Goal: Information Seeking & Learning: Understand process/instructions

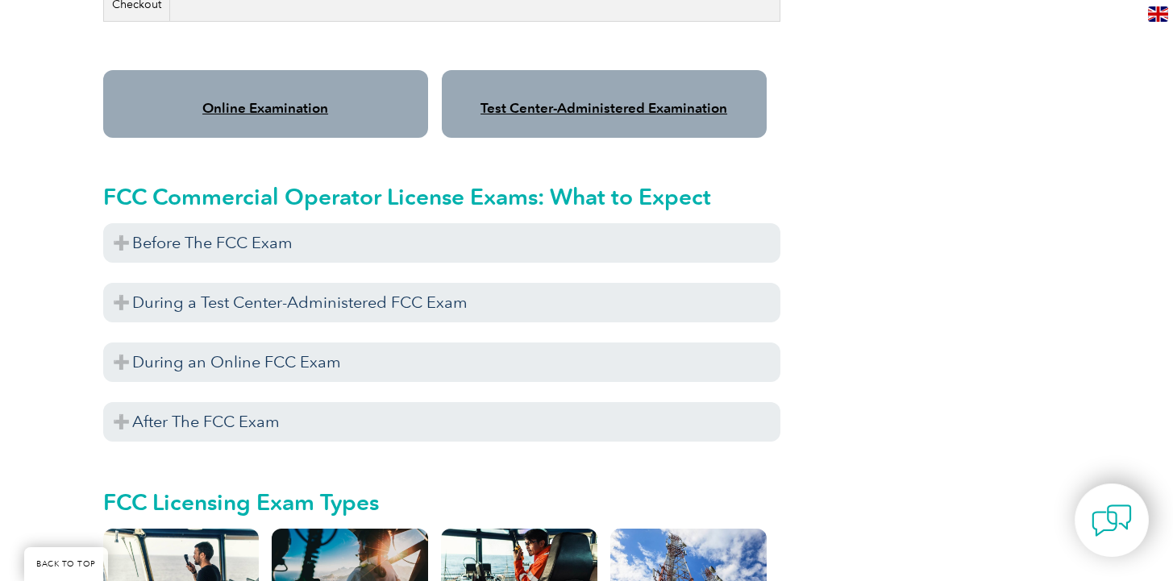
scroll to position [1420, 0]
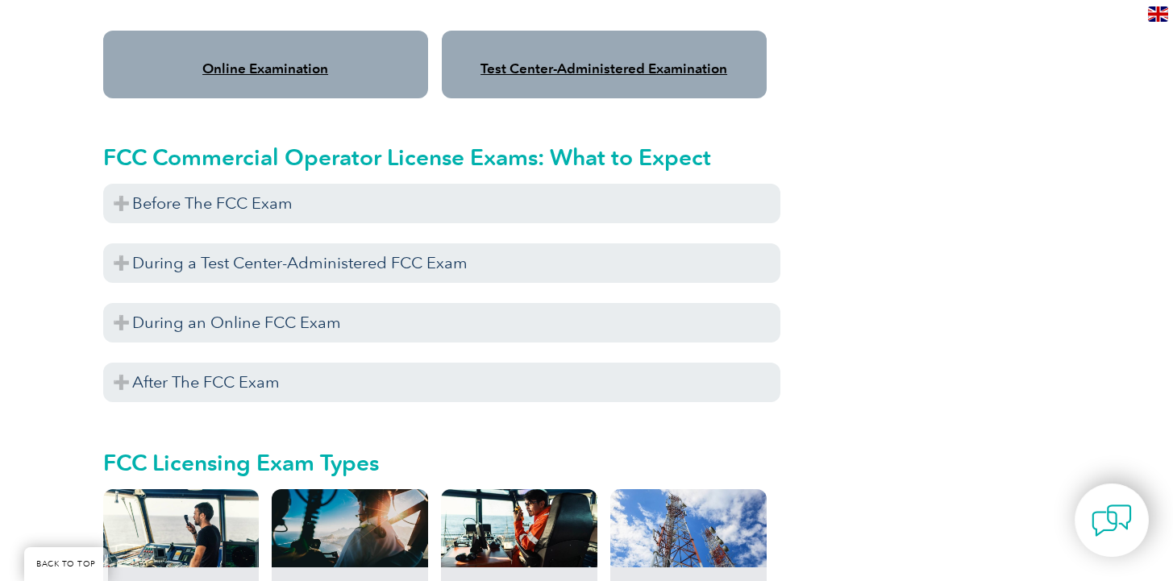
click at [261, 61] on div "Online Examination" at bounding box center [265, 65] width 325 height 68
click at [282, 60] on link "Online Examination" at bounding box center [265, 68] width 126 height 16
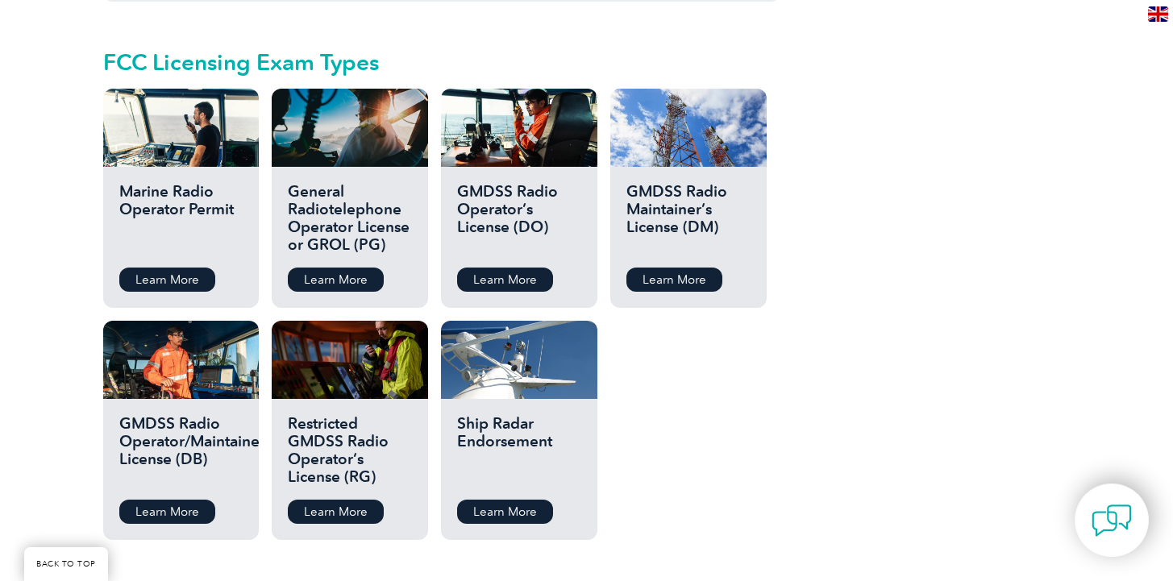
scroll to position [1822, 0]
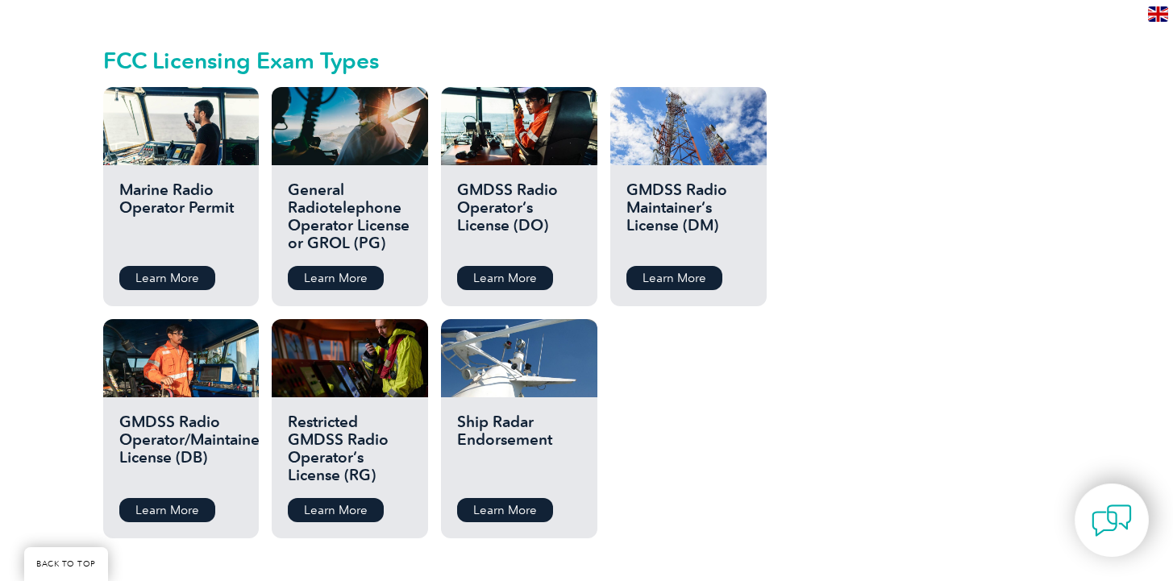
click at [358, 210] on h2 "General Radiotelephone Operator License or GROL (PG)" at bounding box center [349, 217] width 123 height 73
click at [331, 266] on link "Learn More" at bounding box center [336, 278] width 96 height 24
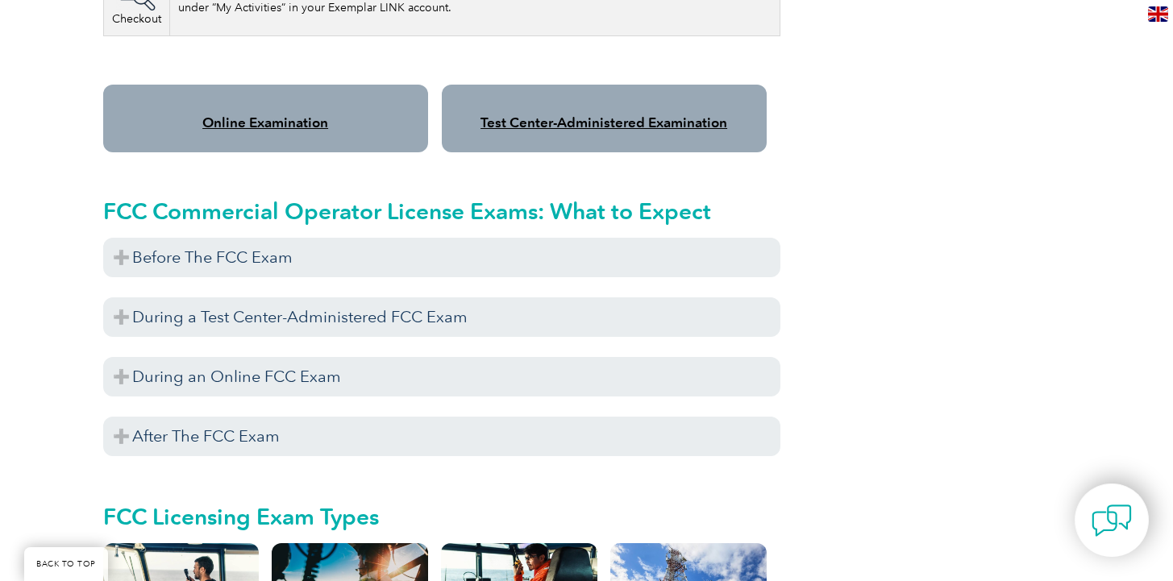
scroll to position [1313, 0]
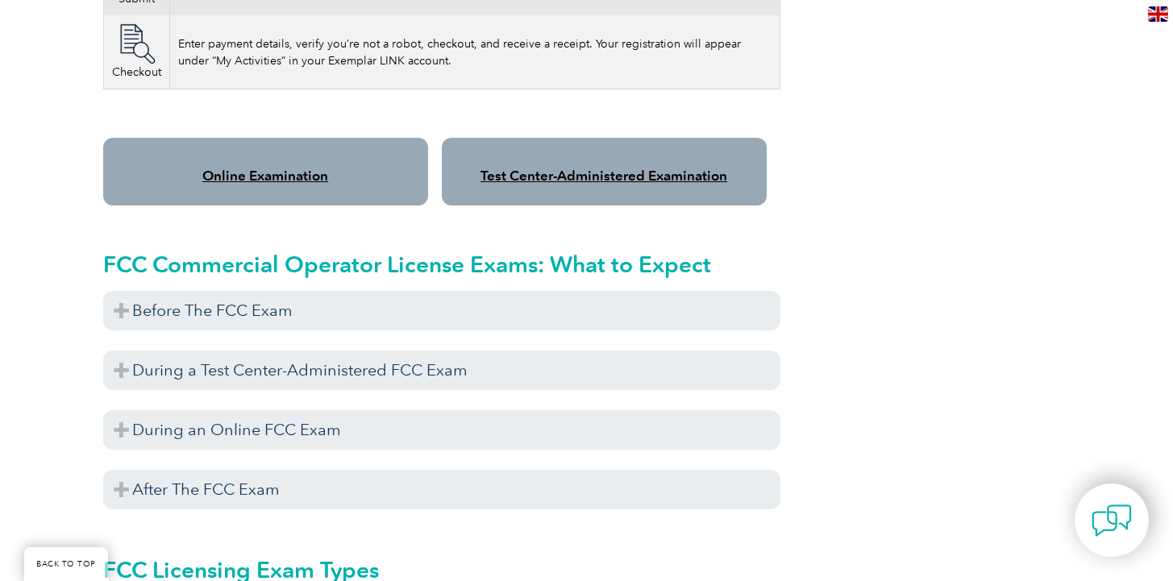
drag, startPoint x: 283, startPoint y: 128, endPoint x: 280, endPoint y: 145, distance: 17.2
click at [284, 138] on div "Online Examination" at bounding box center [265, 172] width 325 height 68
click at [276, 168] on link "Online Examination" at bounding box center [265, 176] width 126 height 16
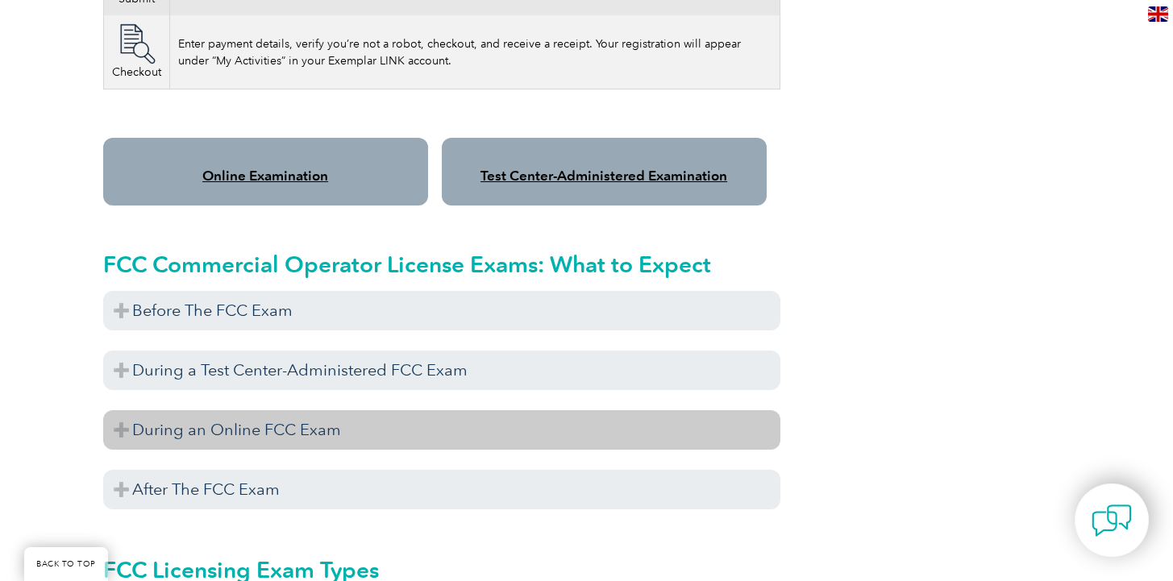
click at [278, 416] on h3 "During an Online FCC Exam" at bounding box center [441, 429] width 677 height 39
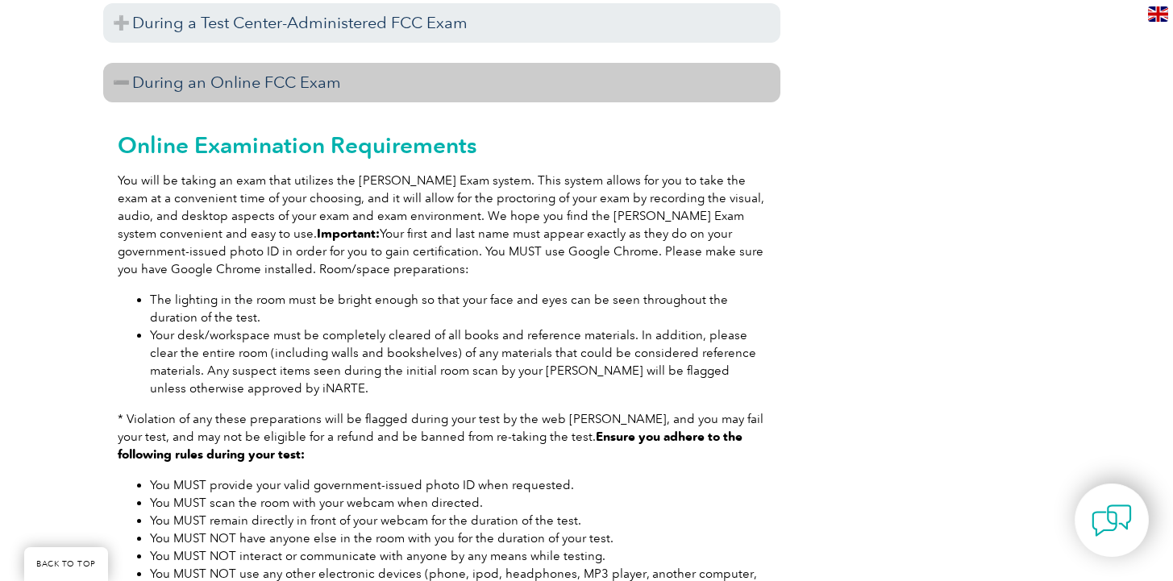
scroll to position [1658, 0]
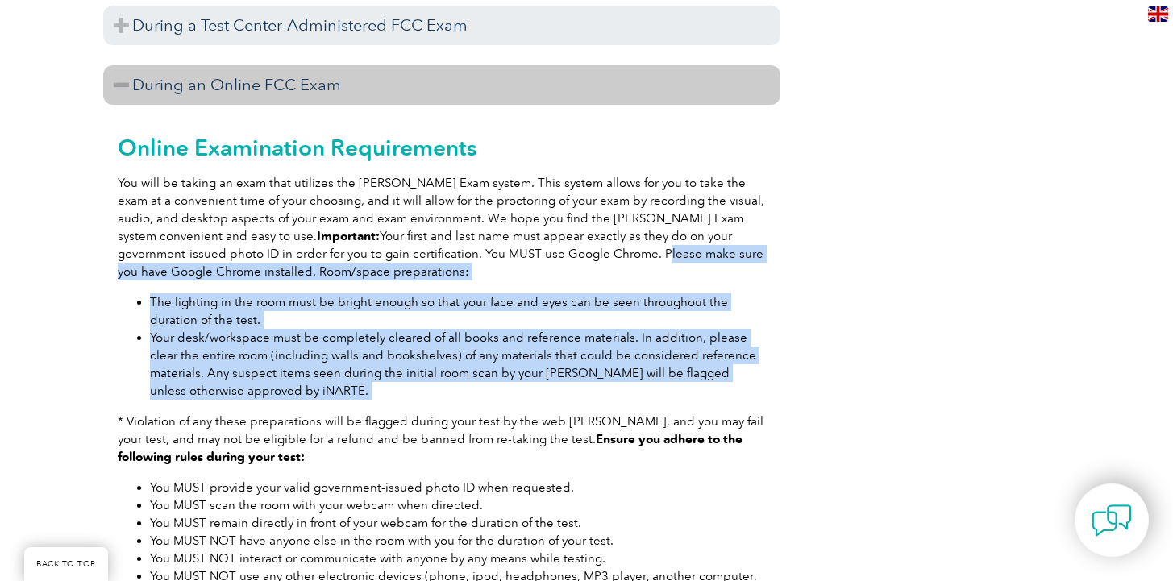
drag, startPoint x: 492, startPoint y: 235, endPoint x: 735, endPoint y: 393, distance: 289.9
click at [719, 394] on div "Online Examination Requirements You will be taking an exam that utilizes the Pr…" at bounding box center [441, 420] width 677 height 630
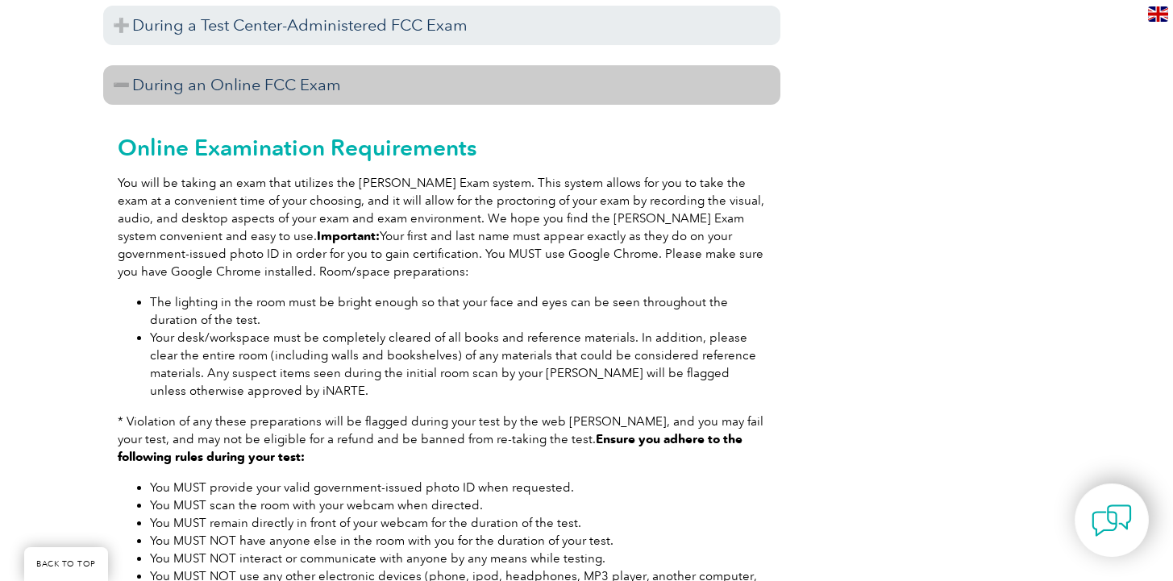
click at [775, 399] on div "Online Examination Requirements You will be taking an exam that utilizes the Pr…" at bounding box center [441, 420] width 677 height 630
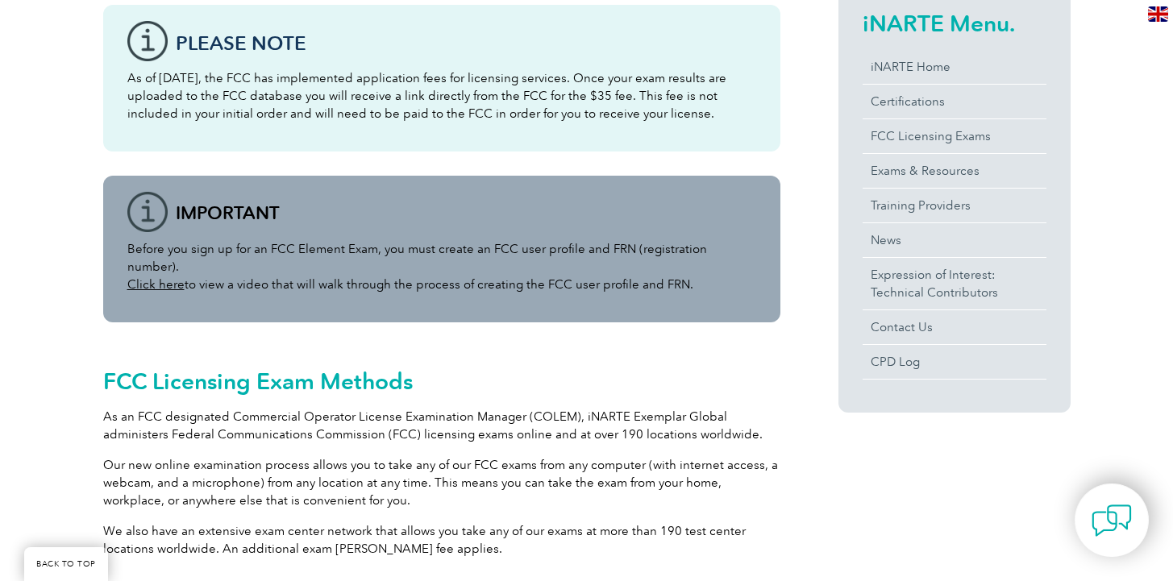
scroll to position [417, 0]
drag, startPoint x: 684, startPoint y: 268, endPoint x: 208, endPoint y: 203, distance: 480.7
click at [206, 204] on div "Before you sign up for an FCC Element Exam, you must create an FCC user profile…" at bounding box center [441, 248] width 677 height 147
click at [352, 196] on div "Before you sign up for an FCC Element Exam, you must create an FCC user profile…" at bounding box center [441, 248] width 677 height 147
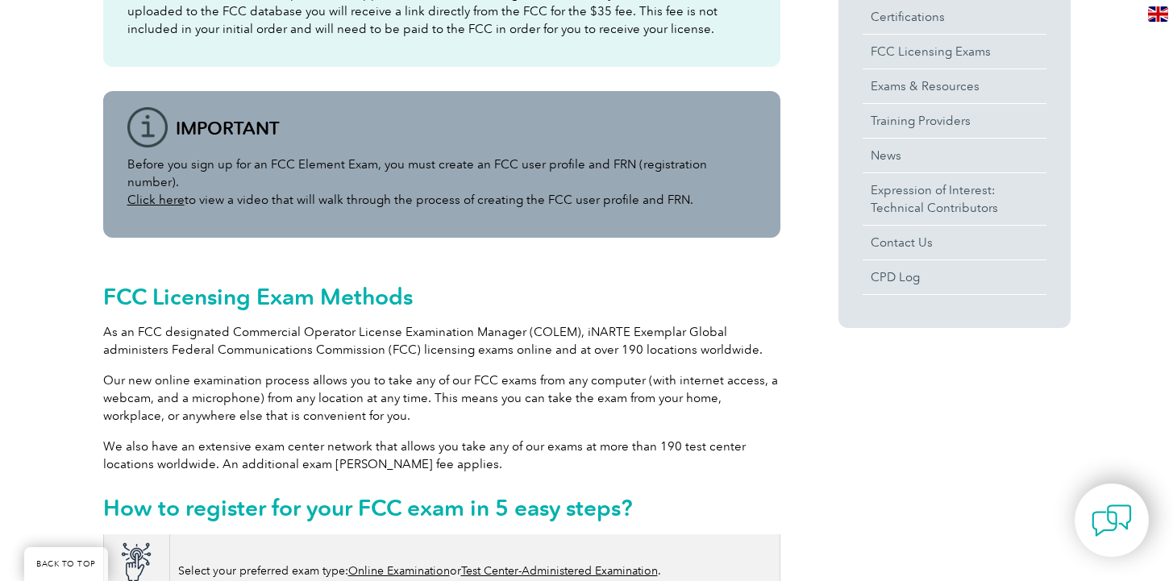
scroll to position [925, 0]
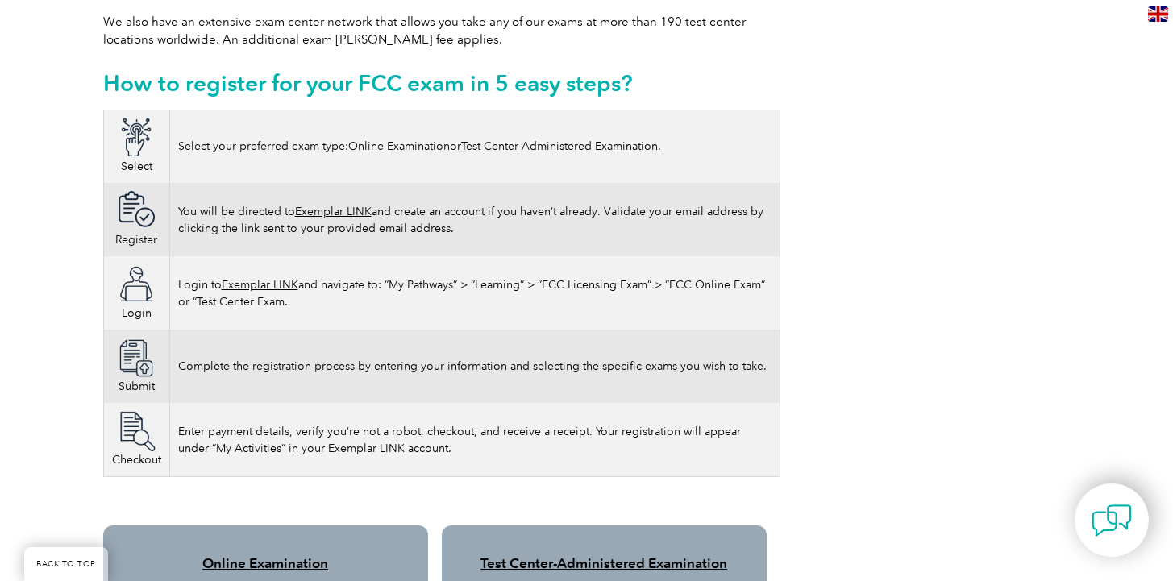
click at [278, 278] on link "Exemplar LINK" at bounding box center [260, 285] width 77 height 14
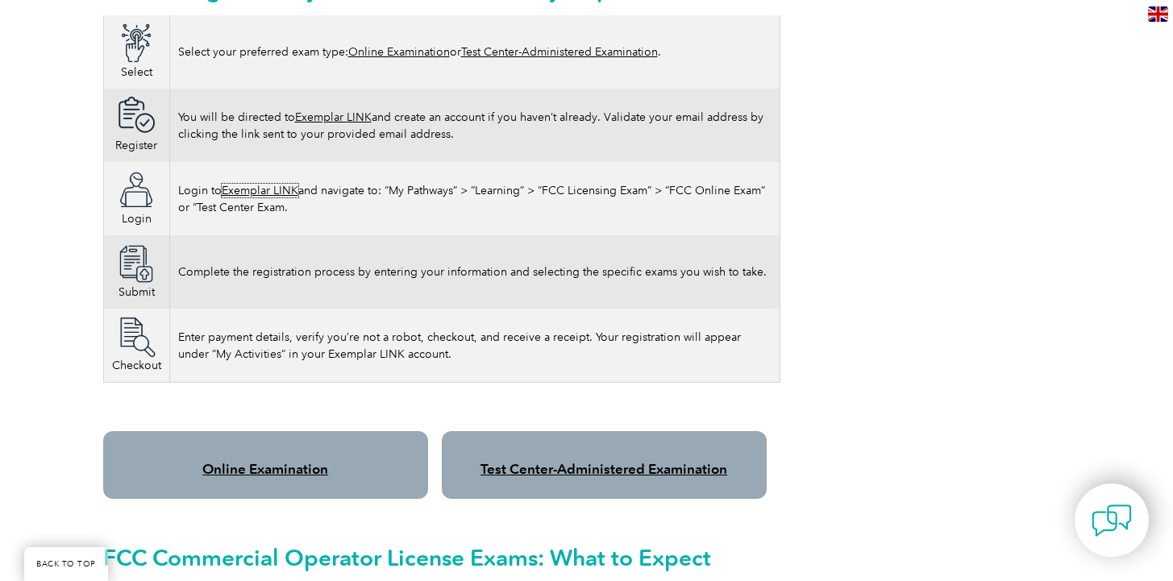
scroll to position [1007, 0]
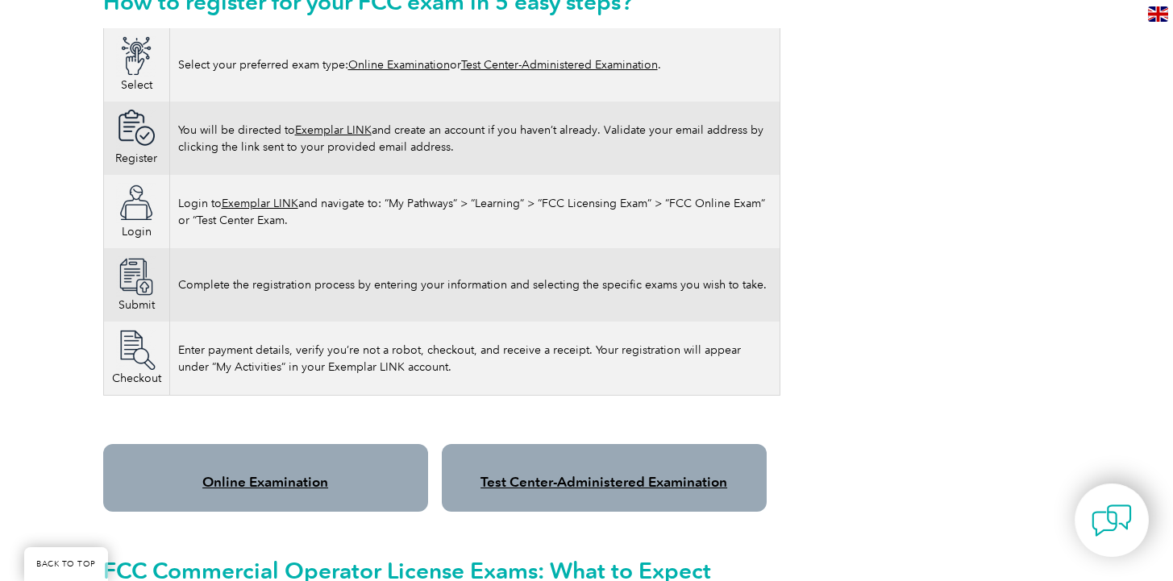
click at [399, 194] on td "Login to Exemplar LINK and navigate to: “My Pathways” > “Learning” > “FCC Licen…" at bounding box center [474, 211] width 610 height 73
click at [276, 197] on link "Exemplar LINK" at bounding box center [260, 204] width 77 height 14
click at [261, 474] on link "Online Examination" at bounding box center [265, 482] width 126 height 16
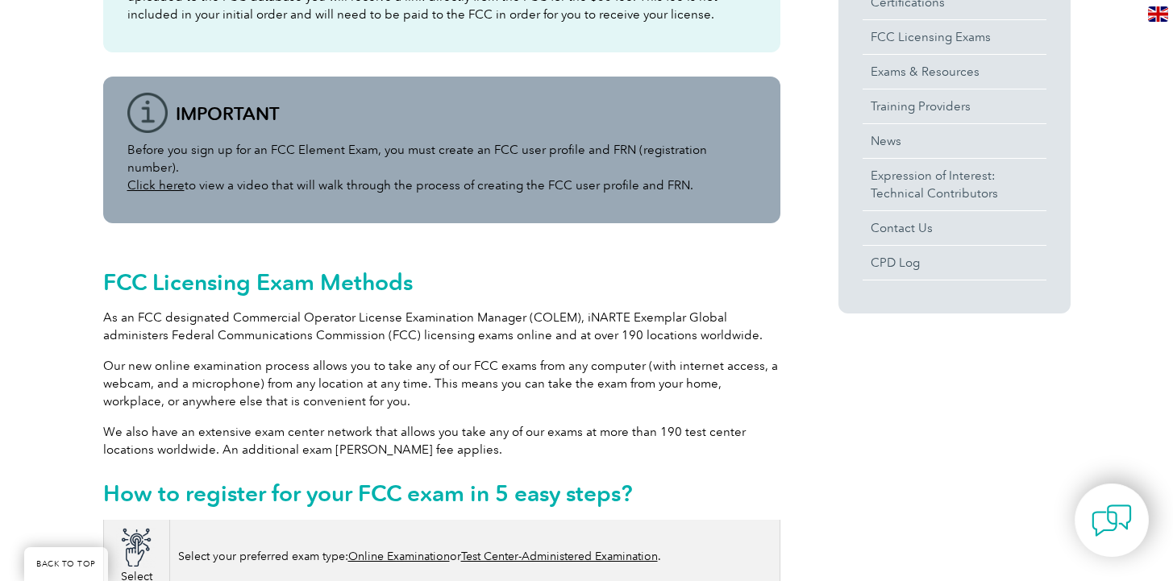
scroll to position [324, 0]
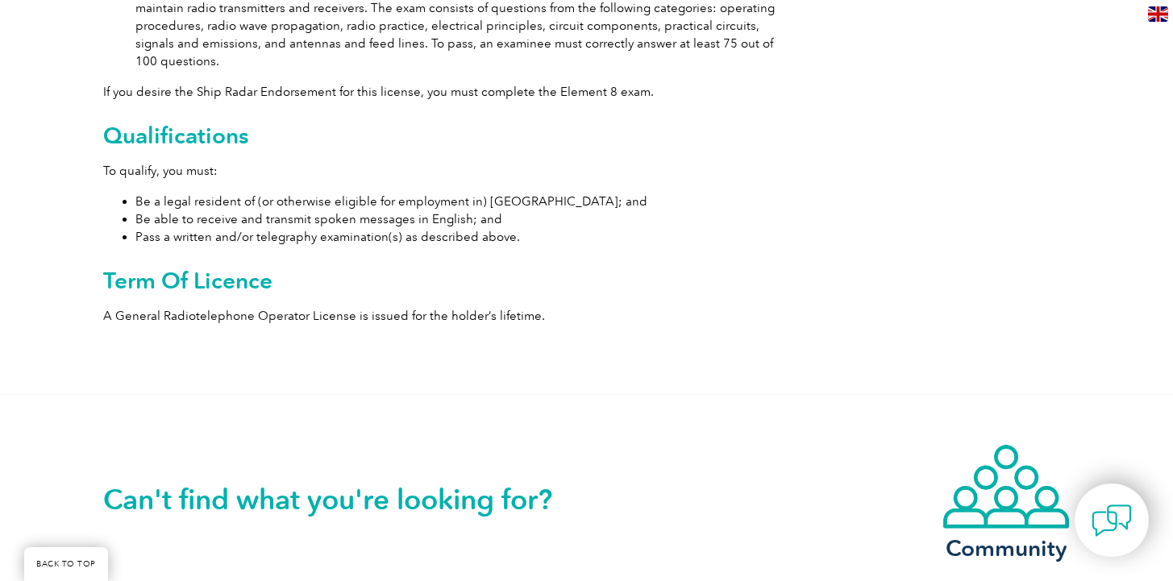
scroll to position [863, 0]
